Goal: Transaction & Acquisition: Purchase product/service

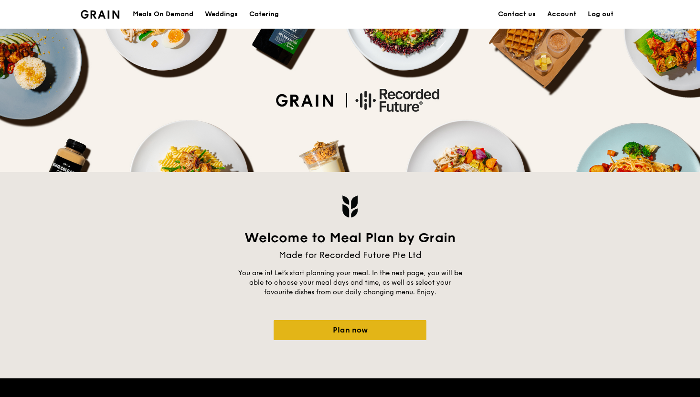
click at [353, 332] on link "Plan now" at bounding box center [350, 330] width 153 height 20
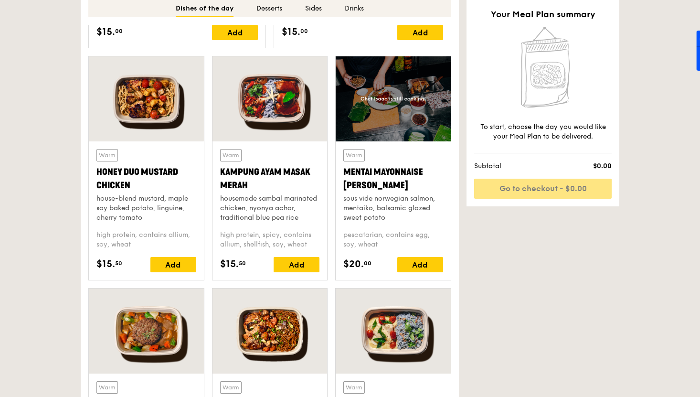
scroll to position [625, 0]
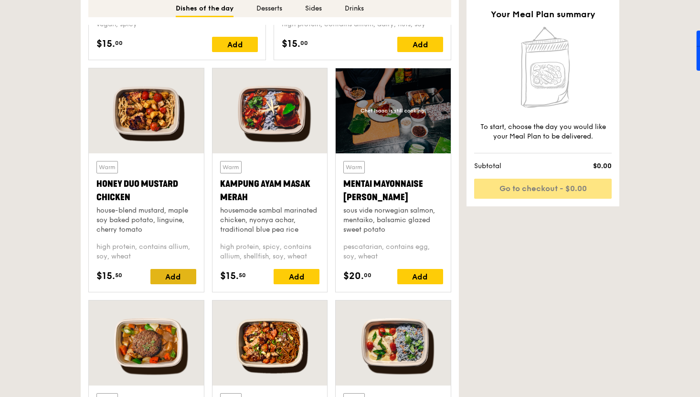
click at [172, 276] on div "Add" at bounding box center [173, 276] width 46 height 15
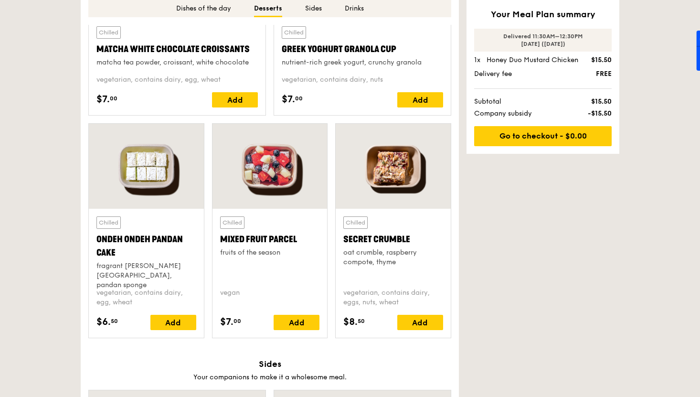
scroll to position [1322, 0]
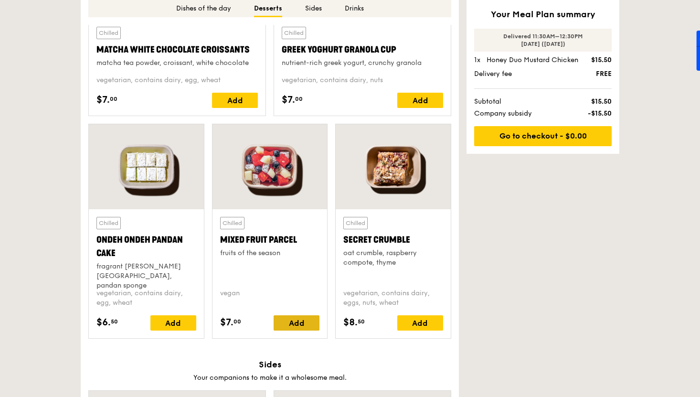
click at [302, 325] on div "Add" at bounding box center [297, 322] width 46 height 15
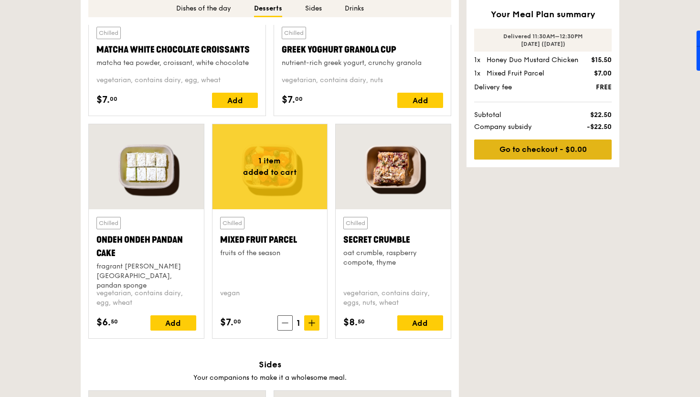
click at [563, 149] on link "Go to checkout - $0.00" at bounding box center [542, 149] width 137 height 20
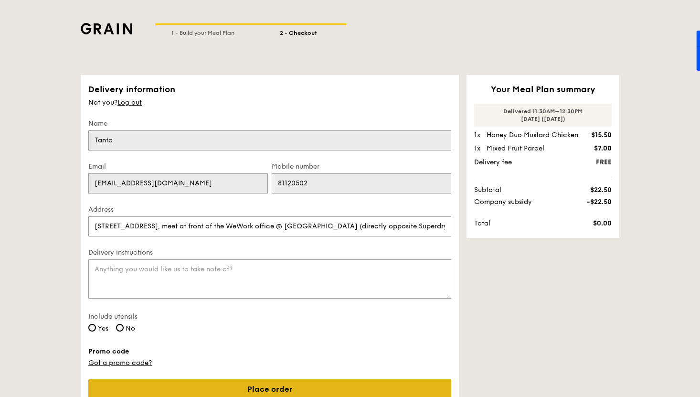
click at [304, 390] on link "Place order" at bounding box center [269, 389] width 363 height 20
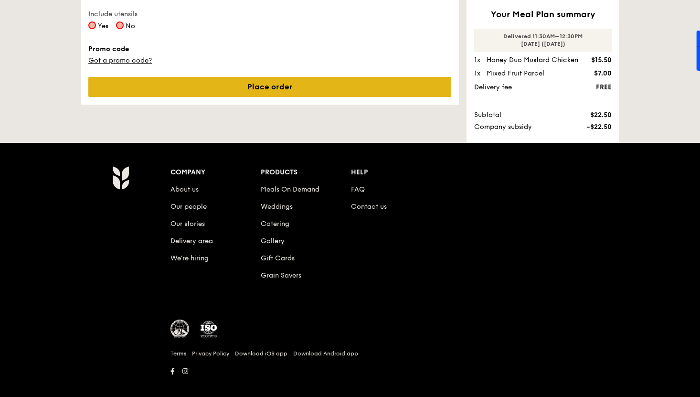
scroll to position [305, 0]
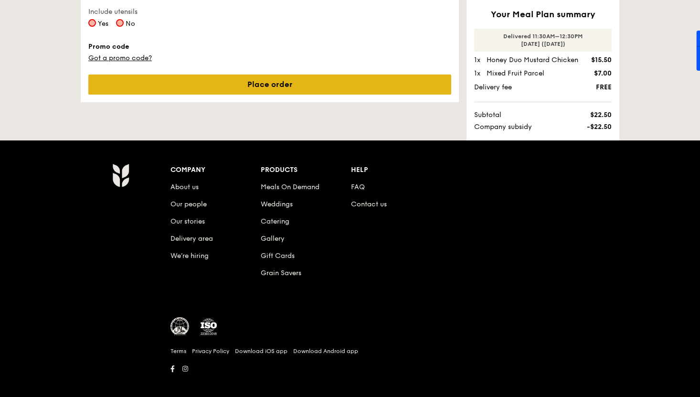
click at [299, 89] on link "Place order" at bounding box center [269, 84] width 363 height 20
click at [300, 86] on link "Place order" at bounding box center [269, 84] width 363 height 20
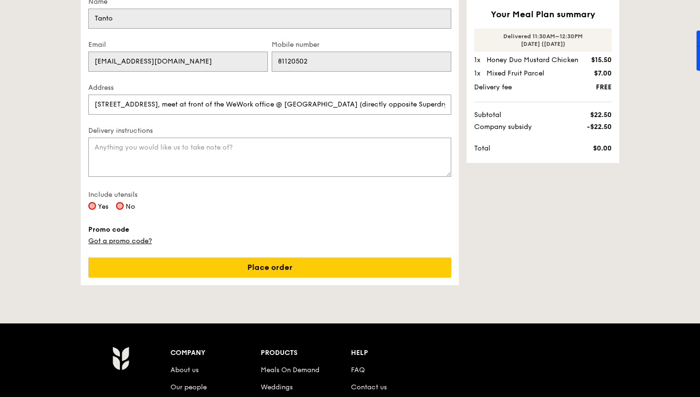
scroll to position [141, 0]
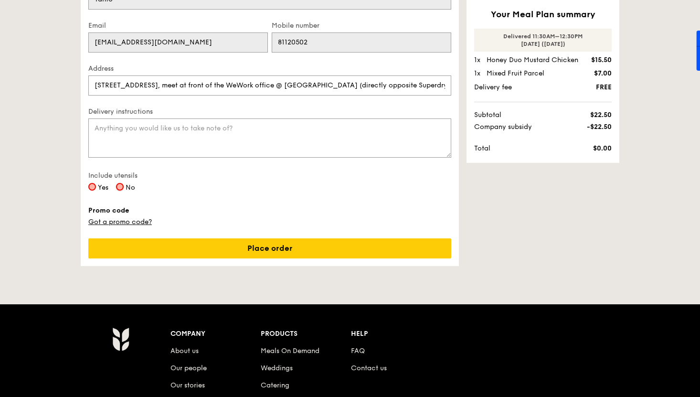
click at [120, 187] on input "No" at bounding box center [120, 187] width 8 height 8
radio input "true"
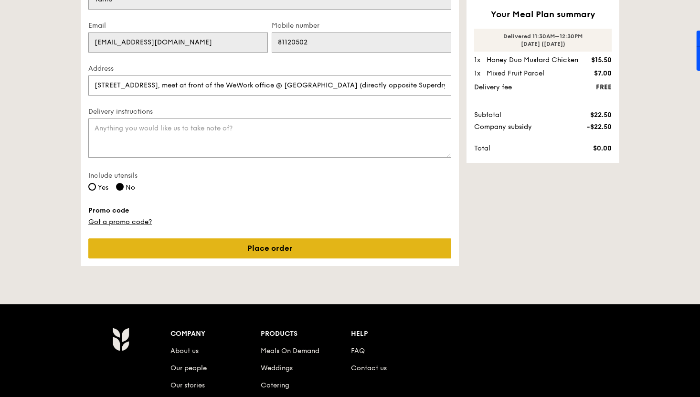
click at [262, 245] on link "Place order" at bounding box center [269, 248] width 363 height 20
